Goal: Task Accomplishment & Management: Understand process/instructions

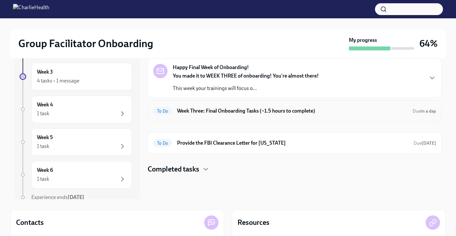
click at [225, 112] on h6 "Week Three: Final Onboarding Tasks (~1.5 hours to complete)" at bounding box center [292, 110] width 230 height 7
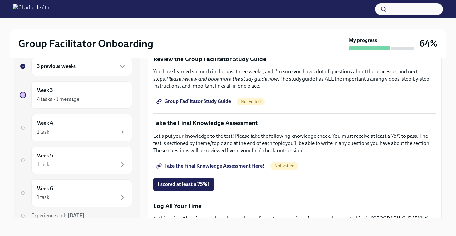
scroll to position [314, 0]
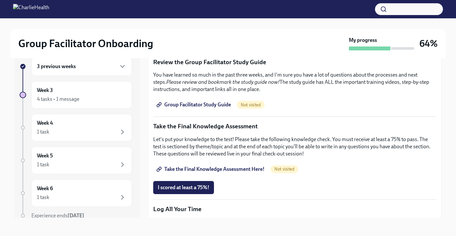
click at [204, 105] on span "Group Facilitator Study Guide" at bounding box center [194, 104] width 73 height 7
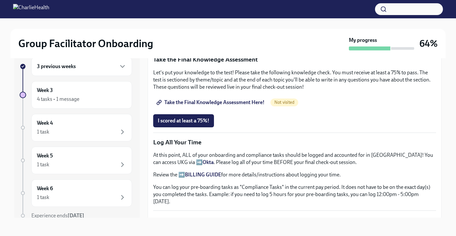
scroll to position [383, 0]
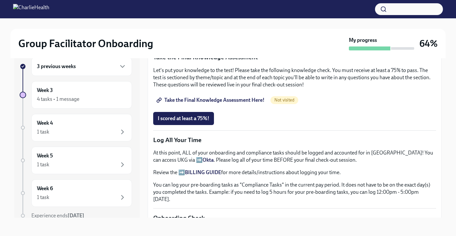
click at [248, 103] on span "Take the Final Knowledge Assessment Here!" at bounding box center [211, 100] width 107 height 7
click at [194, 121] on span "I scored at least a 75%!" at bounding box center [184, 118] width 52 height 7
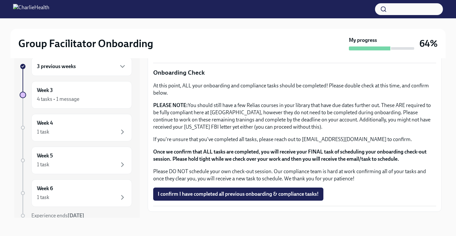
scroll to position [536, 0]
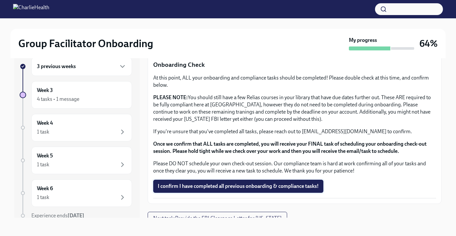
click at [212, 183] on button "I confirm I have completed all previous onboarding & compliance tasks!" at bounding box center [238, 185] width 170 height 13
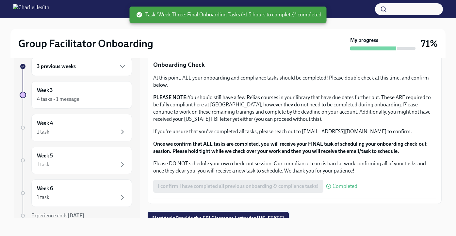
click at [213, 211] on button "Next task : Provide the FBI Clearance Letter for [US_STATE]" at bounding box center [218, 217] width 141 height 13
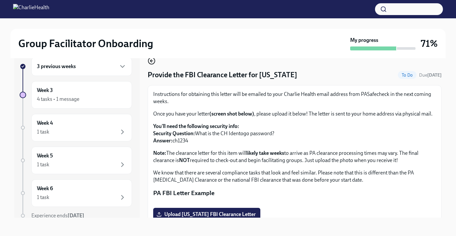
click at [153, 61] on icon "button" at bounding box center [151, 61] width 3 height 0
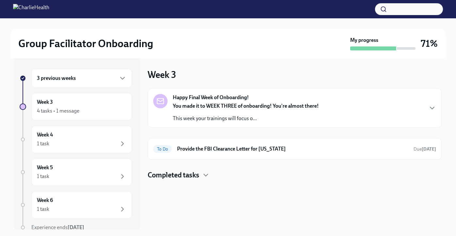
click at [241, 100] on strong "Happy Final Week of Onboarding!" at bounding box center [211, 97] width 76 height 7
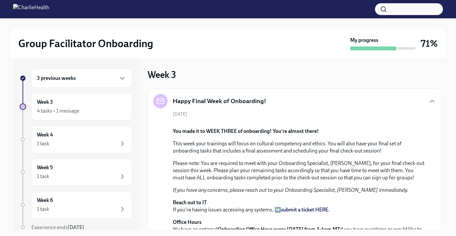
click at [265, 97] on div "Happy Final Week of Onboarding!" at bounding box center [294, 101] width 283 height 14
click at [432, 103] on icon "button" at bounding box center [432, 101] width 8 height 8
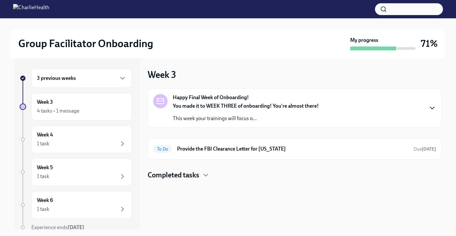
click at [200, 174] on div "Completed tasks" at bounding box center [295, 175] width 294 height 10
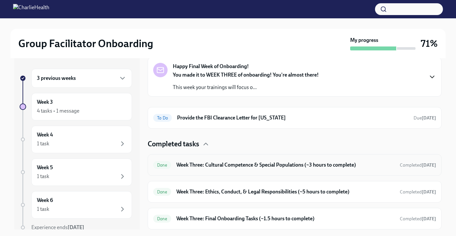
click at [210, 168] on h6 "Week Three: Cultural Competence & Special Populations (~3 hours to complete)" at bounding box center [285, 164] width 218 height 7
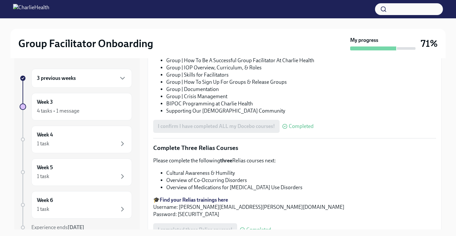
scroll to position [440, 0]
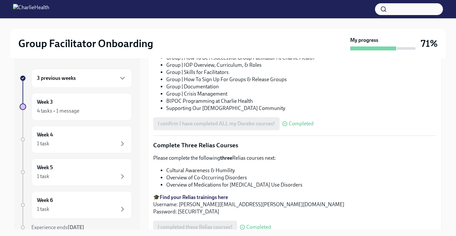
click at [192, 200] on strong "Find your Relias trainings here" at bounding box center [194, 197] width 68 height 6
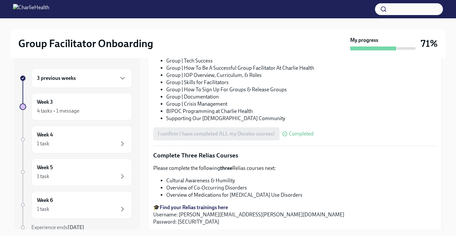
scroll to position [504, 0]
